Goal: Obtain resource: Obtain resource

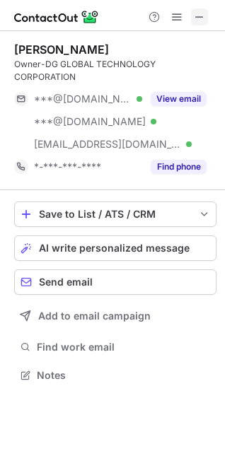
scroll to position [366, 225]
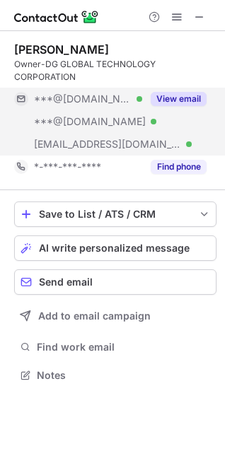
click at [177, 94] on button "View email" at bounding box center [179, 99] width 56 height 14
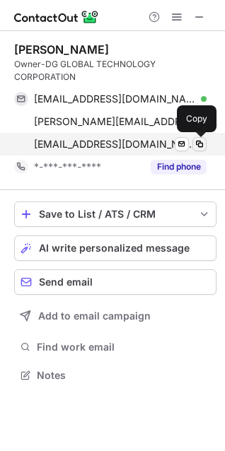
click at [197, 145] on span at bounding box center [199, 144] width 11 height 11
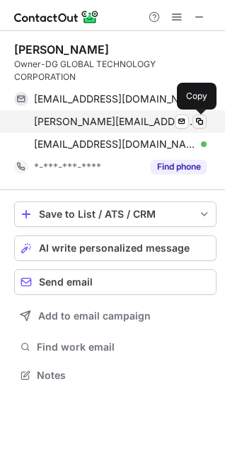
click at [199, 121] on span at bounding box center [199, 121] width 11 height 11
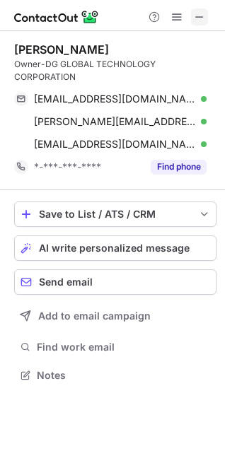
click at [201, 16] on span at bounding box center [199, 16] width 11 height 11
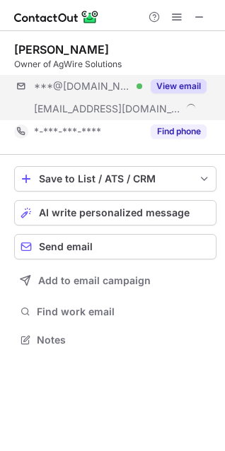
scroll to position [330, 225]
click at [170, 85] on button "View email" at bounding box center [179, 86] width 56 height 14
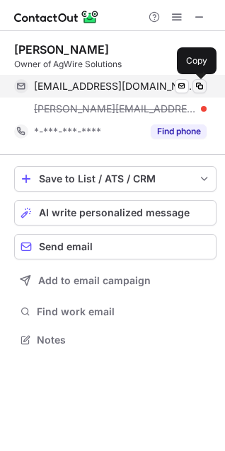
click at [201, 86] on span at bounding box center [199, 86] width 11 height 11
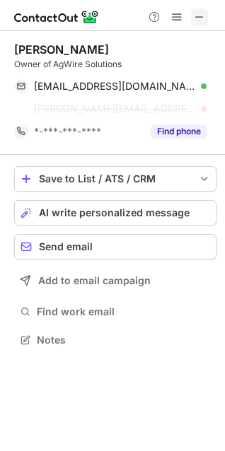
click at [201, 15] on span at bounding box center [199, 16] width 11 height 11
